Goal: Task Accomplishment & Management: Manage account settings

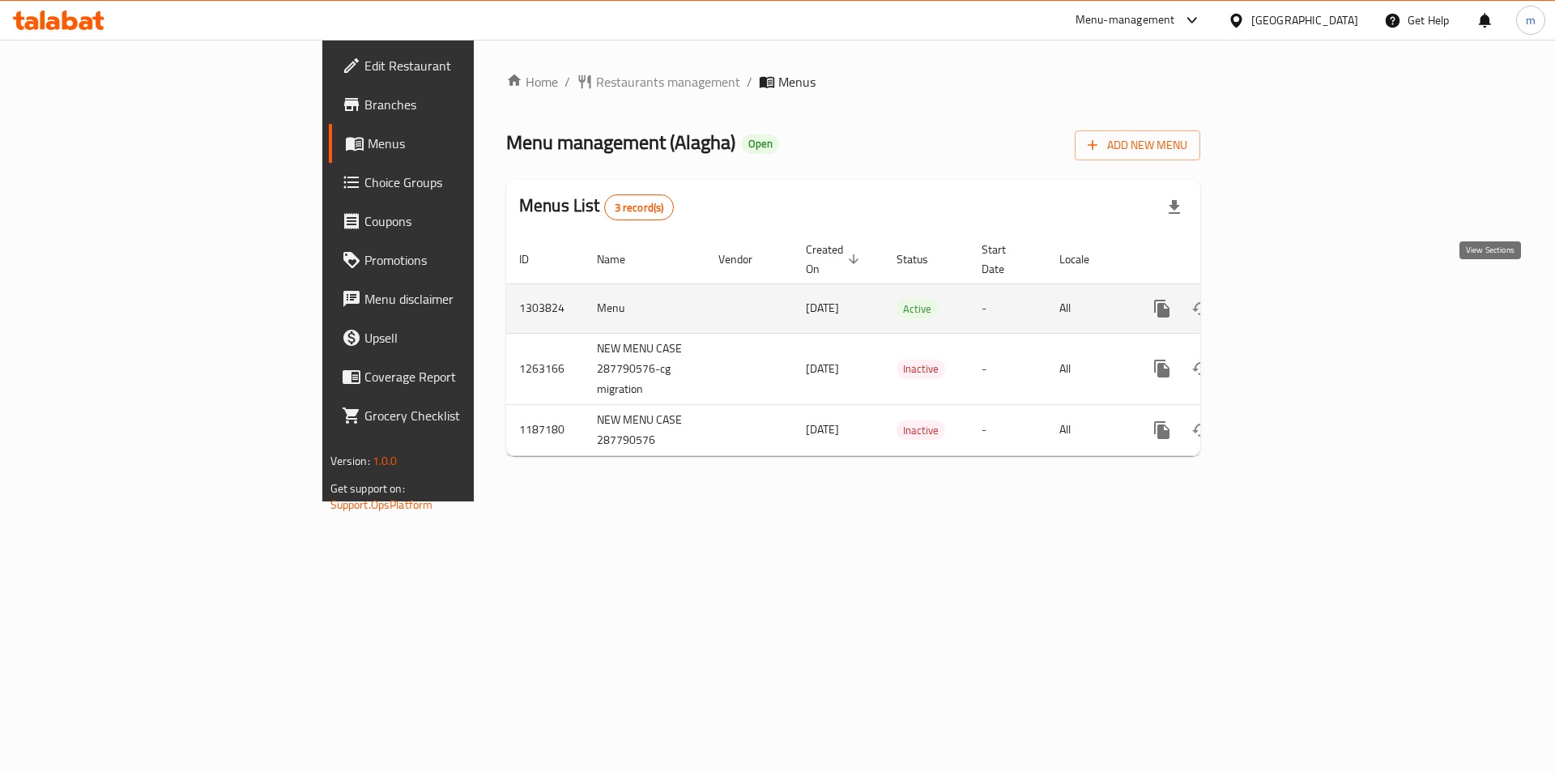
click at [1288, 299] on icon "enhanced table" at bounding box center [1278, 308] width 19 height 19
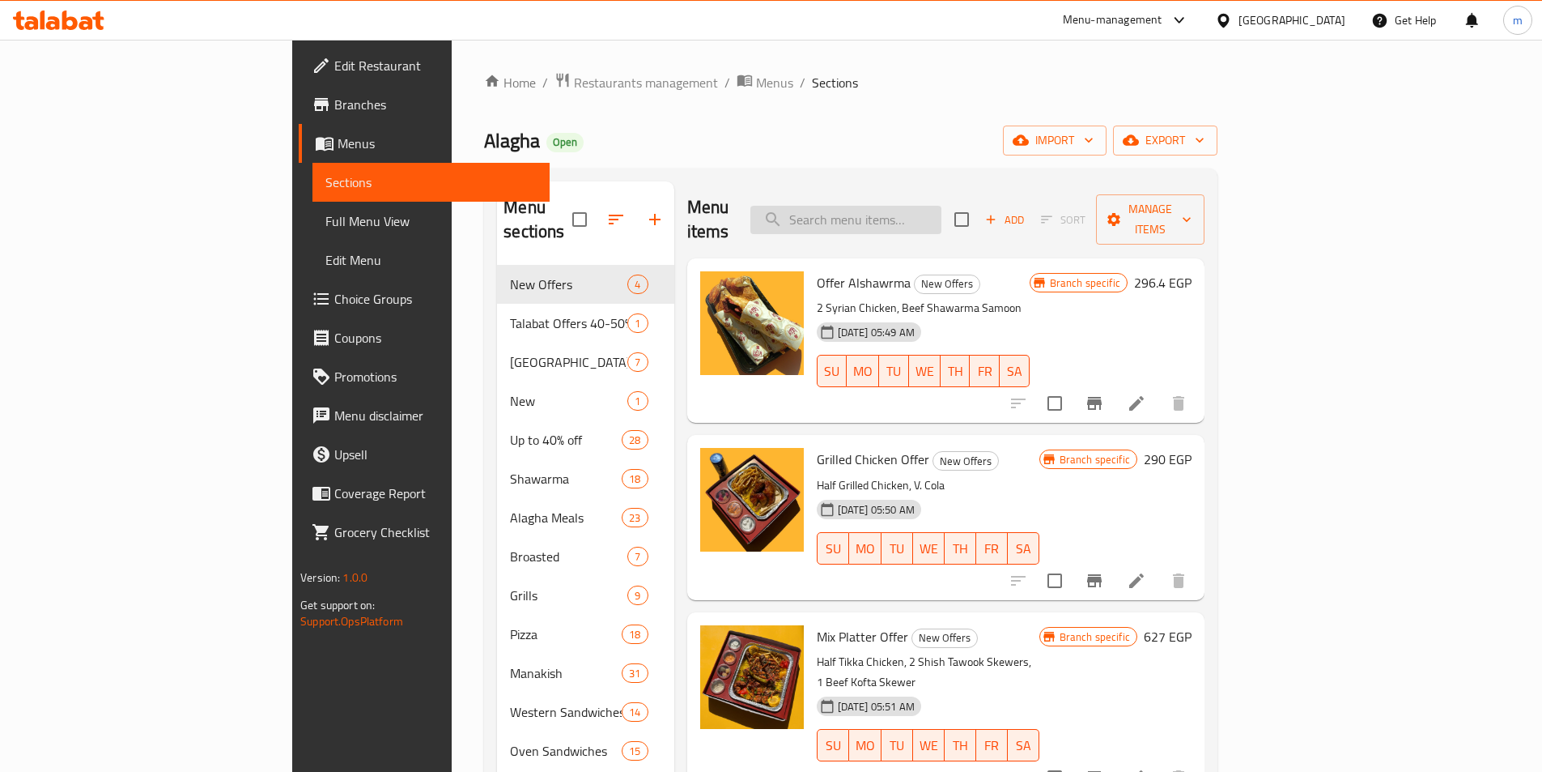
click at [936, 206] on input "search" at bounding box center [846, 220] width 191 height 28
paste input "Meat Steak Meal"
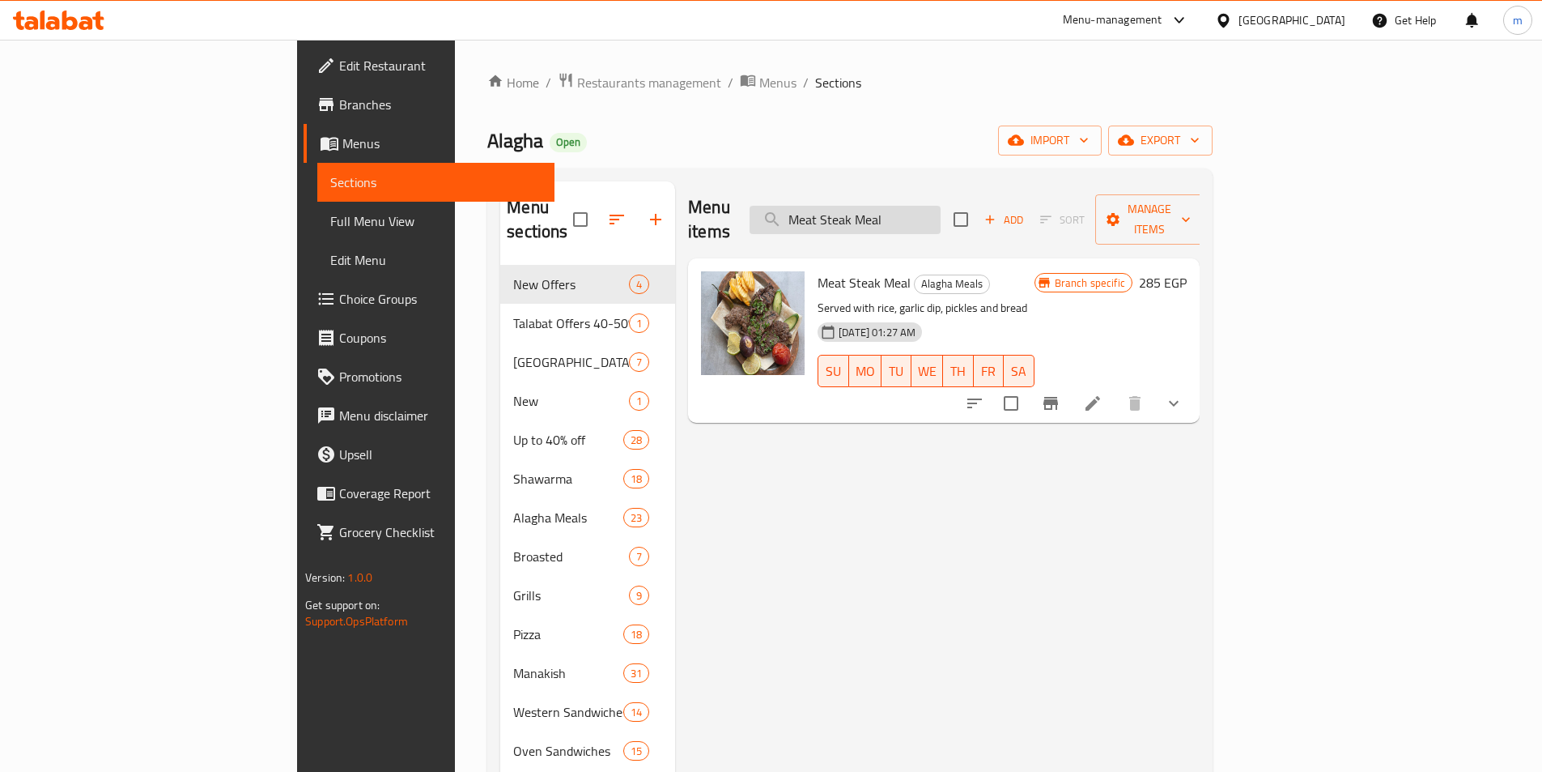
type input "Meat Steak Meal"
click at [1103, 393] on icon at bounding box center [1092, 402] width 19 height 19
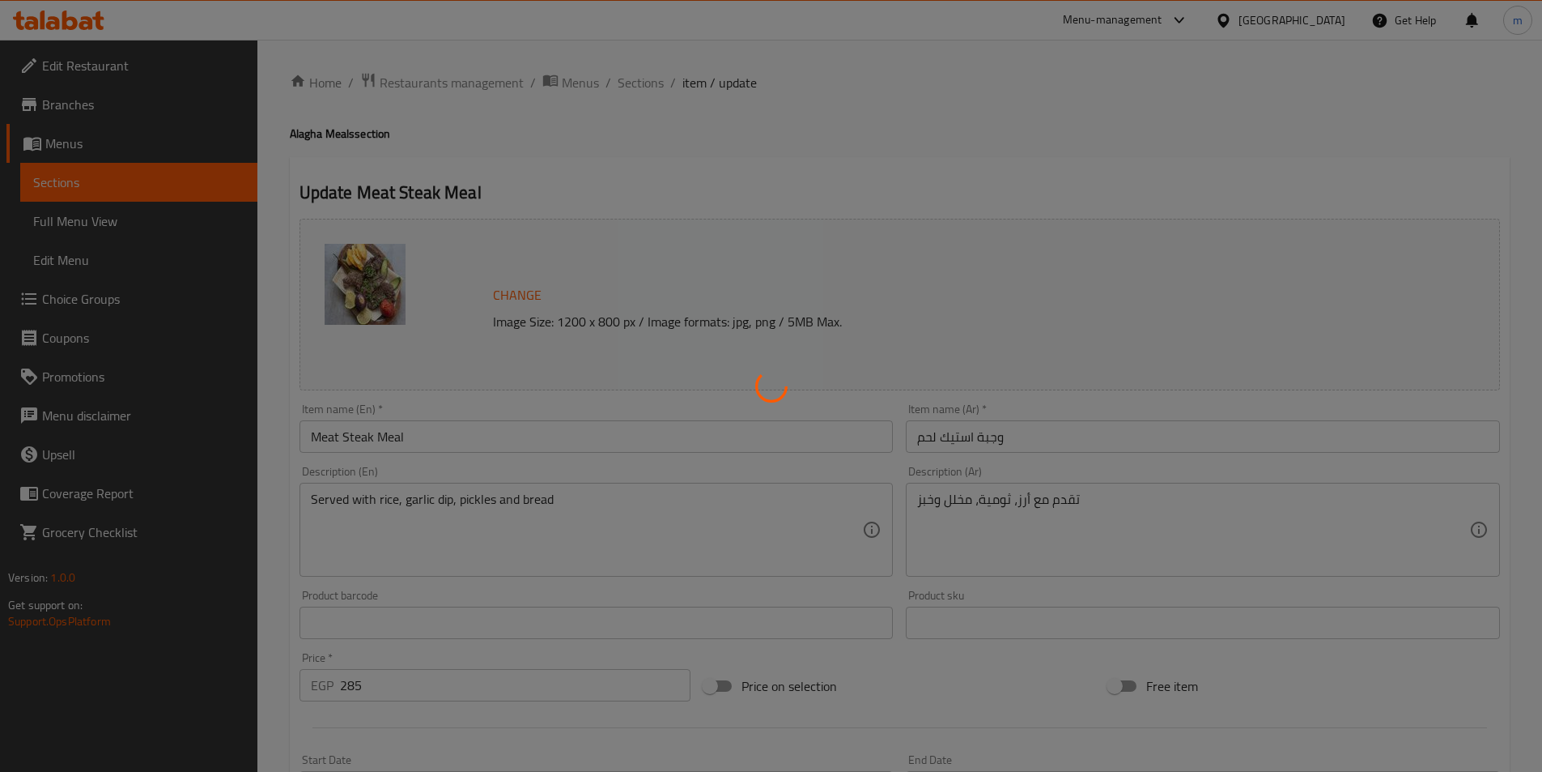
scroll to position [81, 0]
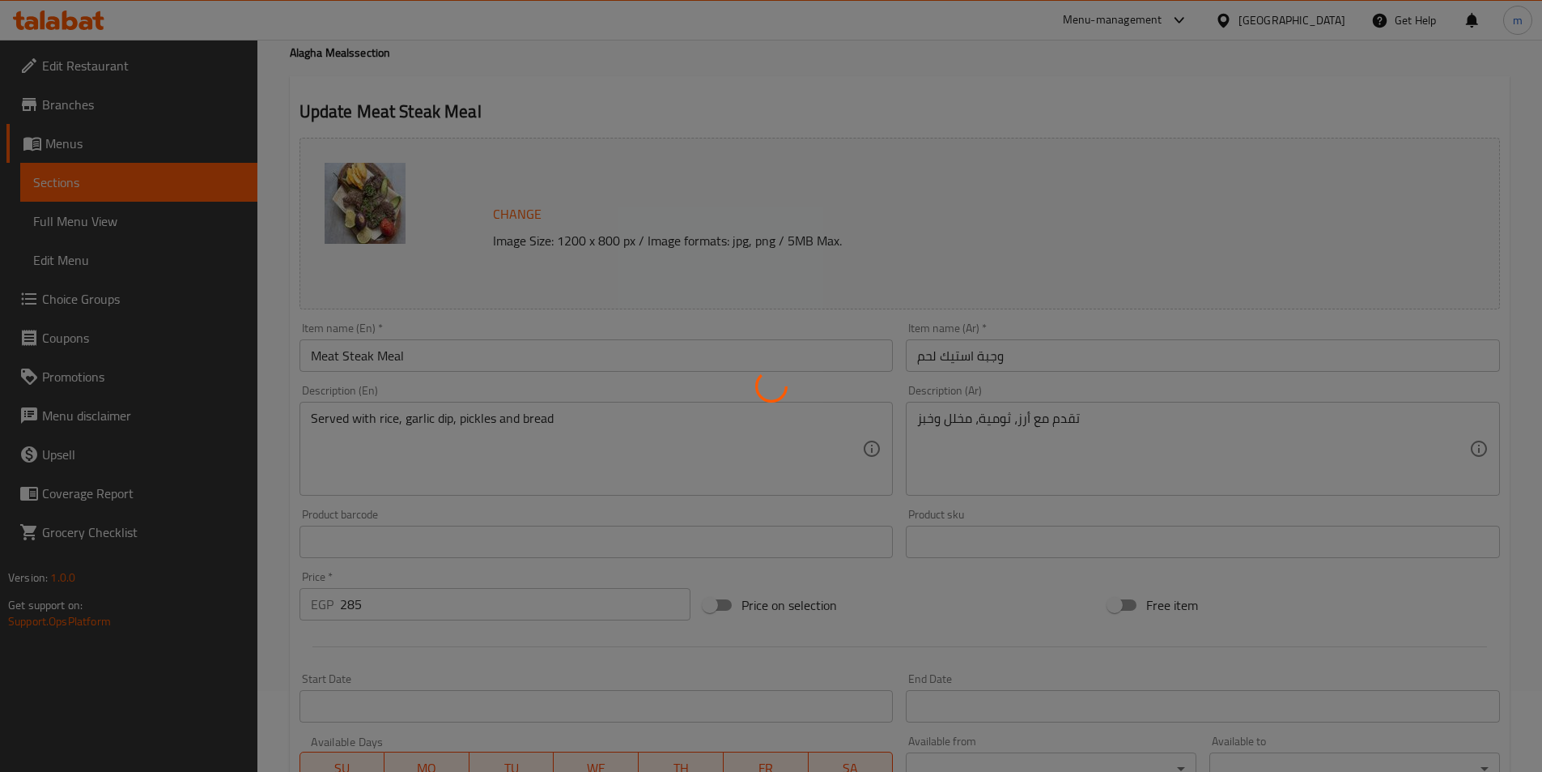
type input "الإضافات :"
type input "0"
type input "7"
type input "اجعلها كومبو:"
type input "0"
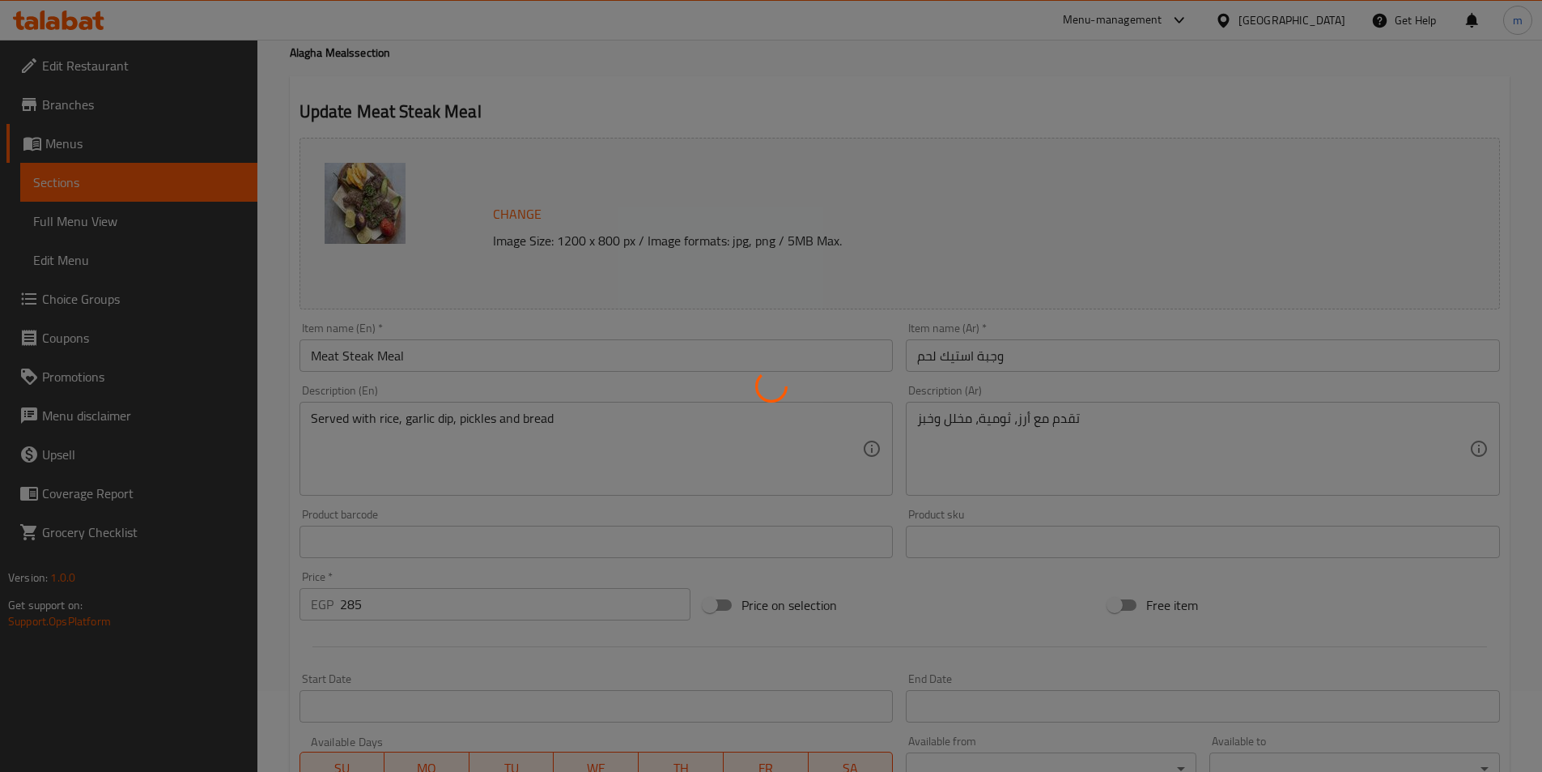
type input "0"
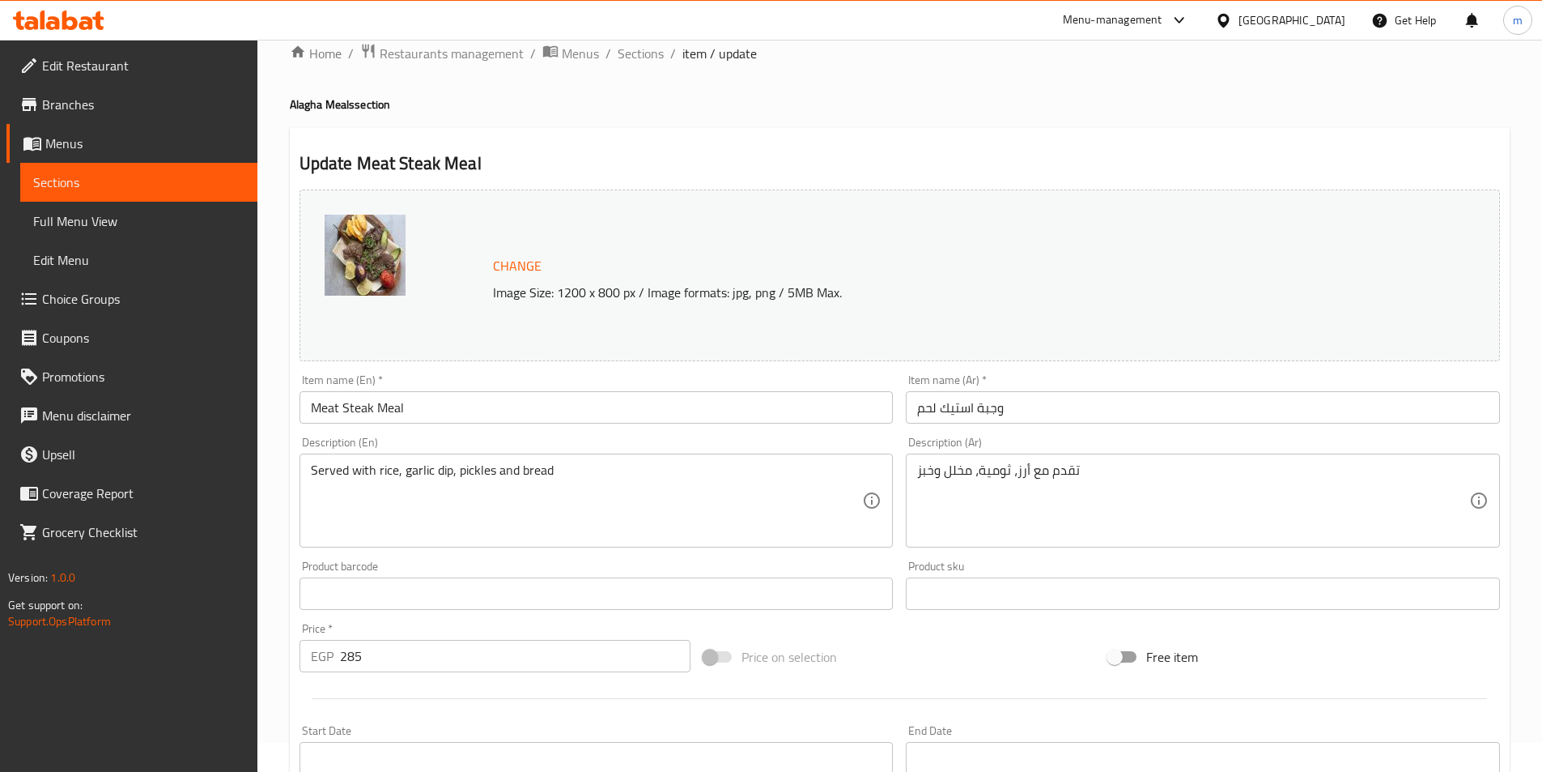
scroll to position [0, 0]
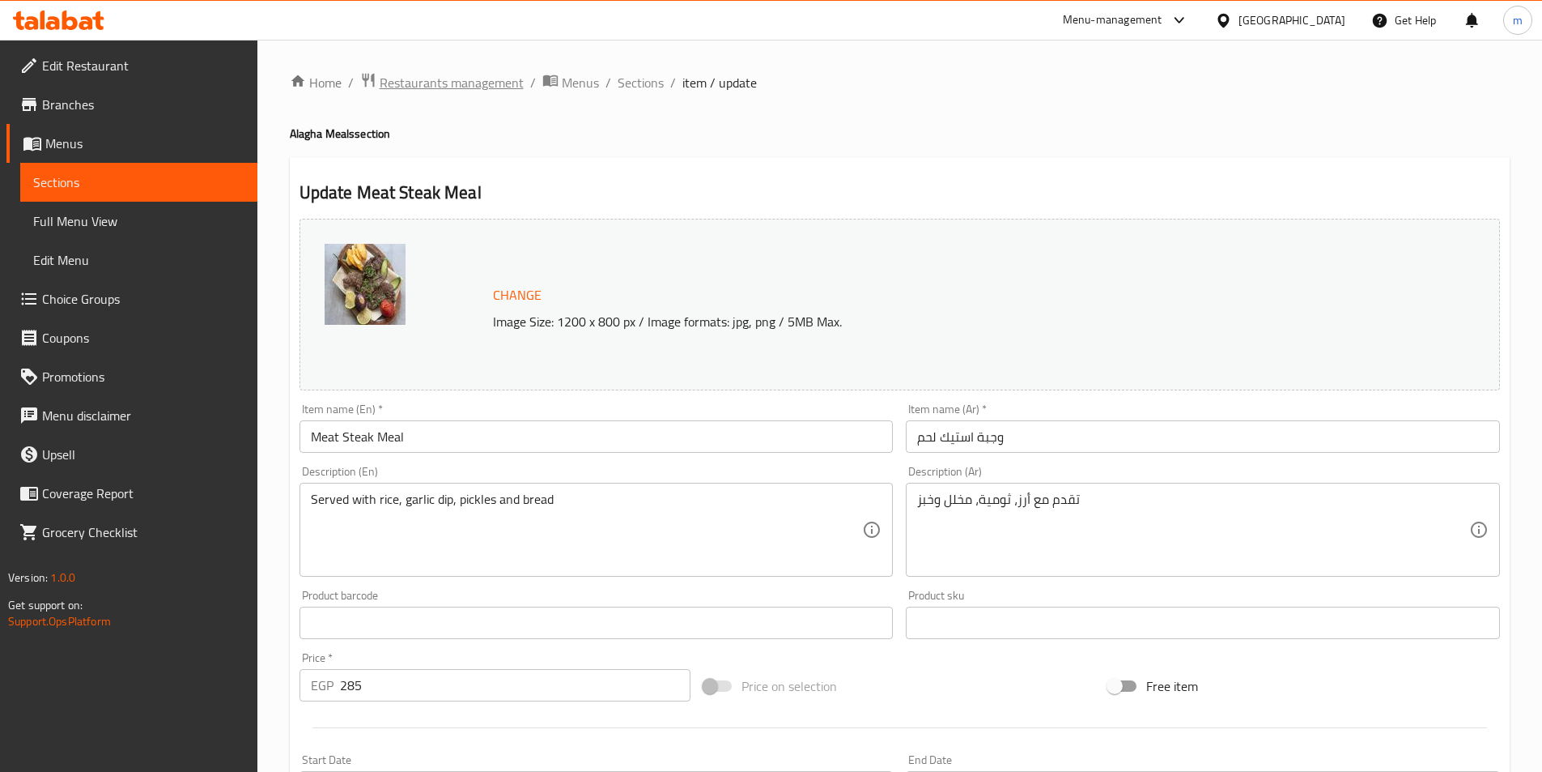
click at [432, 88] on span "Restaurants management" at bounding box center [452, 82] width 144 height 19
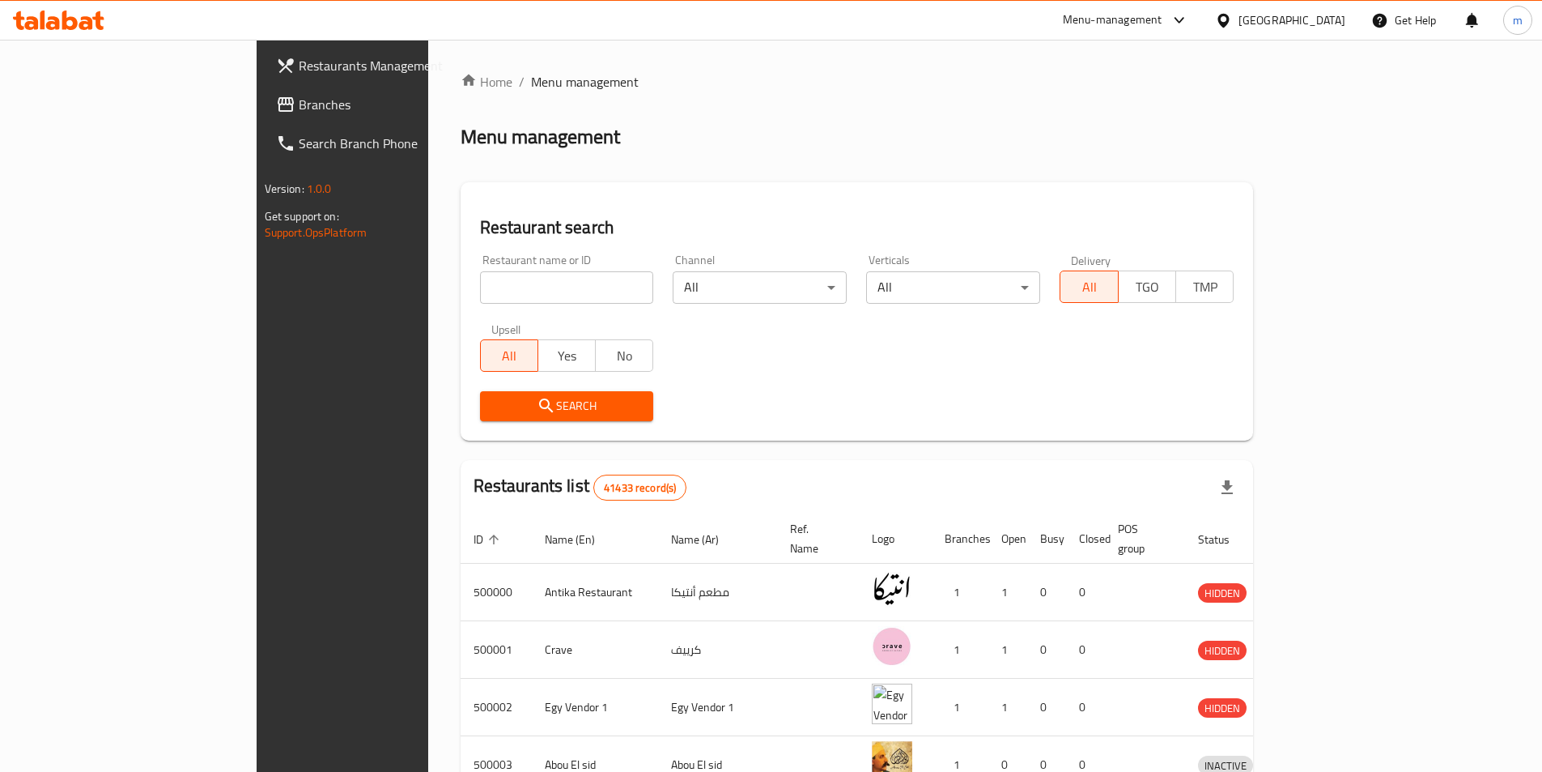
click at [299, 98] on span "Branches" at bounding box center [400, 104] width 202 height 19
